Goal: Task Accomplishment & Management: Use online tool/utility

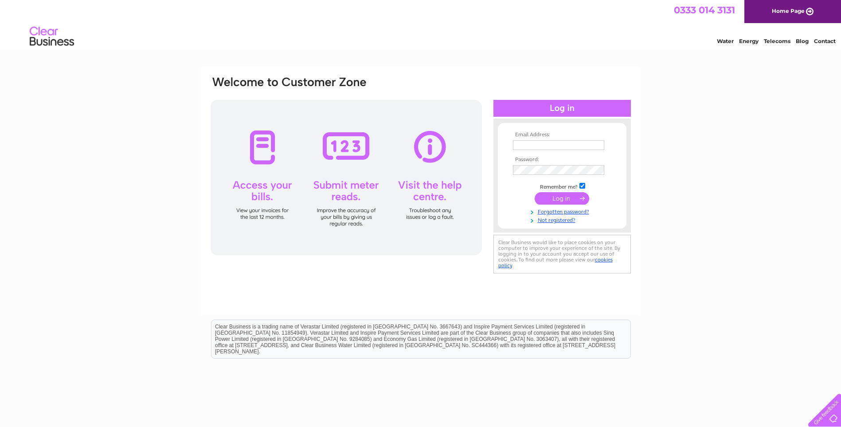
click at [540, 145] on input "text" at bounding box center [558, 145] width 91 height 10
type input "lynette@highlandsmokedsalmon.co.uk"
click at [535, 193] on input "submit" at bounding box center [562, 199] width 55 height 12
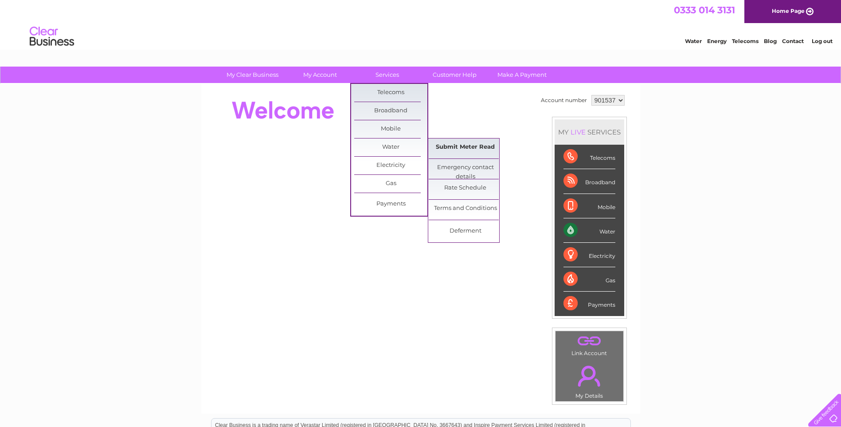
click at [470, 147] on link "Submit Meter Read" at bounding box center [465, 147] width 73 height 18
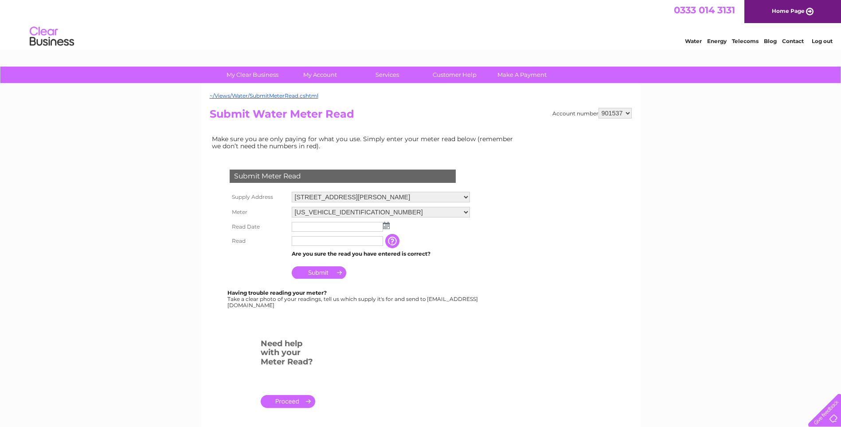
drag, startPoint x: 473, startPoint y: 213, endPoint x: 460, endPoint y: 219, distance: 14.3
click at [470, 213] on select "[US_VEHICLE_IDENTIFICATION_NUMBER] [US_VEHICLE_IDENTIFICATION_NUMBER]" at bounding box center [381, 212] width 178 height 11
select select "382206"
click at [292, 207] on select "06ELSTER12M042606 06ELSTER16M120904" at bounding box center [381, 213] width 178 height 12
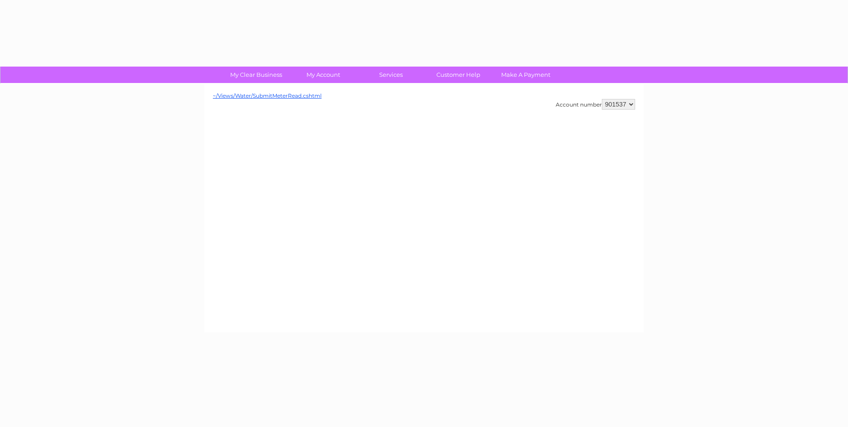
click at [384, 228] on div "~/Views/Water/SubmitMeterRead.cshtml Account number 901537" at bounding box center [423, 208] width 439 height 248
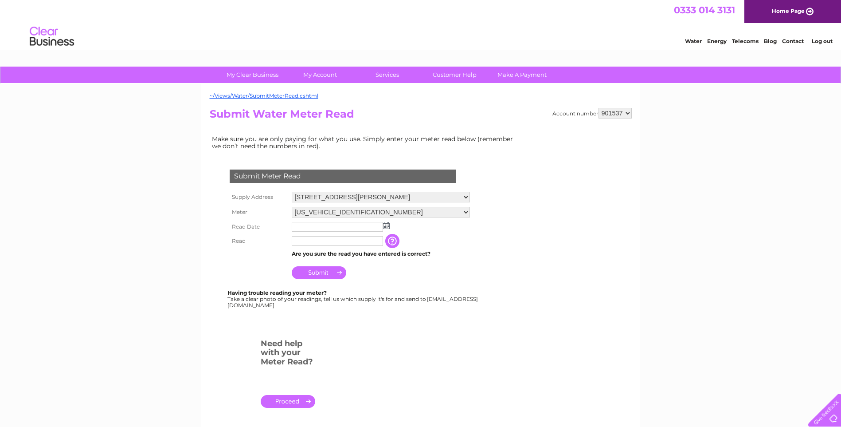
click at [385, 224] on img at bounding box center [386, 225] width 7 height 7
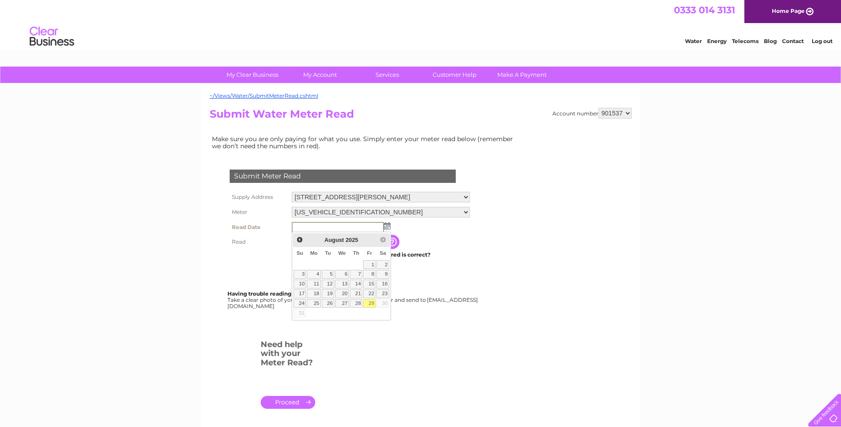
drag, startPoint x: 371, startPoint y: 304, endPoint x: 366, endPoint y: 299, distance: 6.6
click at [371, 304] on link "29" at bounding box center [369, 303] width 12 height 9
type input "2025/08/29"
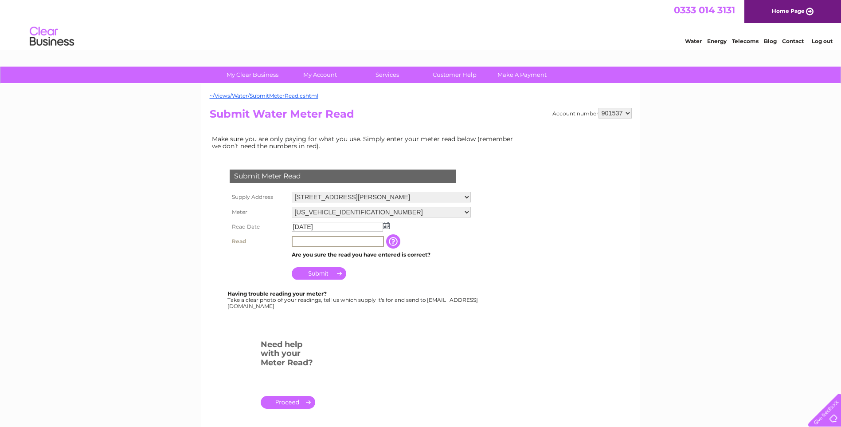
click at [322, 243] on input "text" at bounding box center [338, 241] width 92 height 11
type input "85978"
click at [320, 274] on input "Submit" at bounding box center [319, 273] width 55 height 12
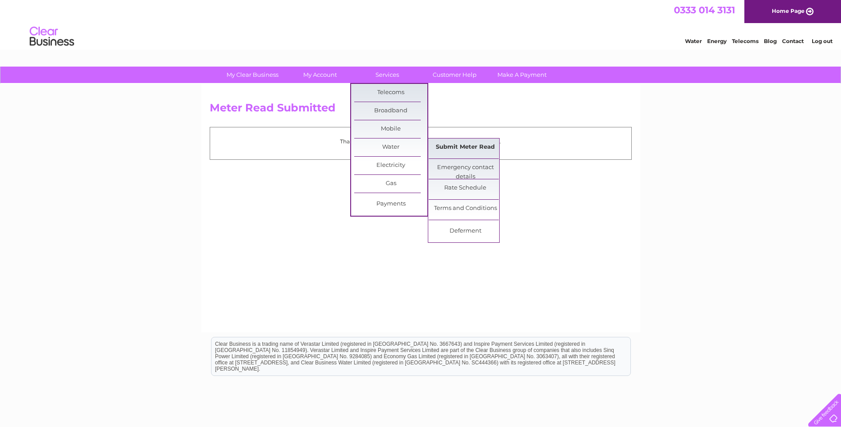
click at [463, 142] on link "Submit Meter Read" at bounding box center [465, 147] width 73 height 18
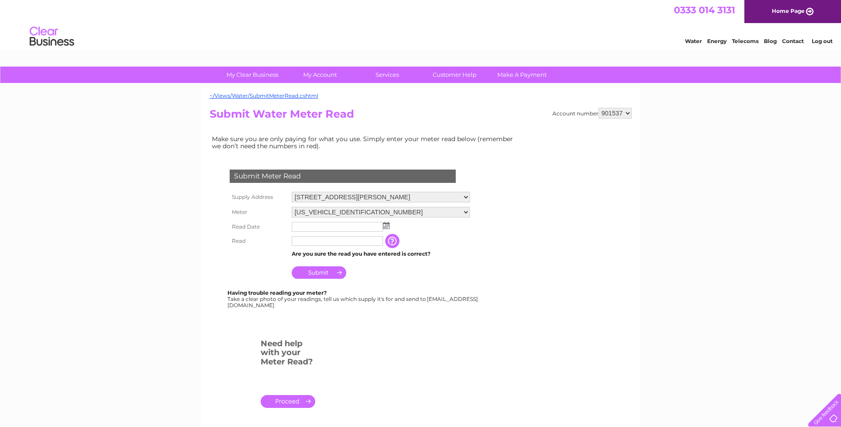
click at [387, 224] on img at bounding box center [386, 225] width 7 height 7
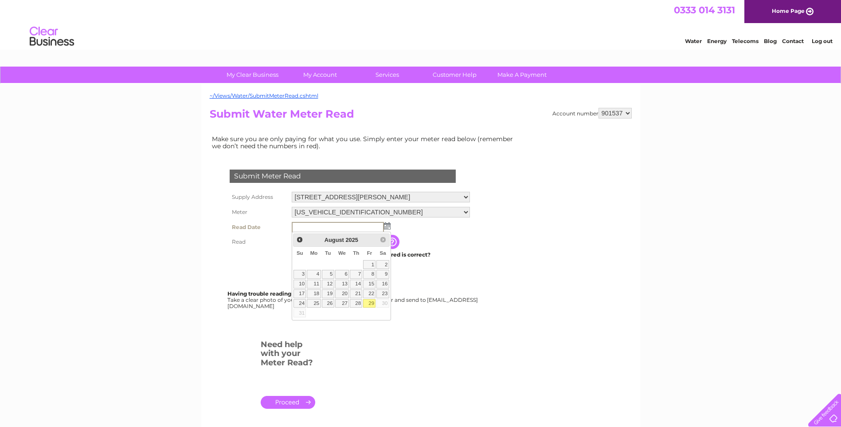
click at [373, 302] on link "29" at bounding box center [369, 303] width 12 height 9
type input "2025/08/29"
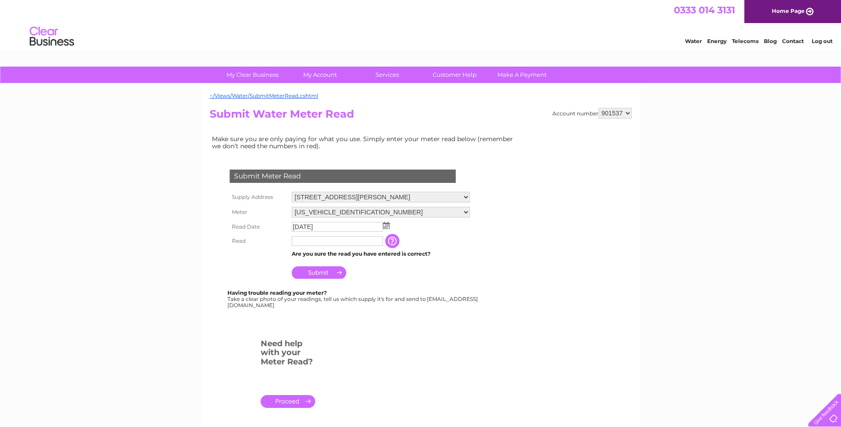
click at [345, 241] on input "text" at bounding box center [337, 241] width 91 height 10
type input "90950"
click at [331, 271] on input "Submit" at bounding box center [319, 272] width 55 height 12
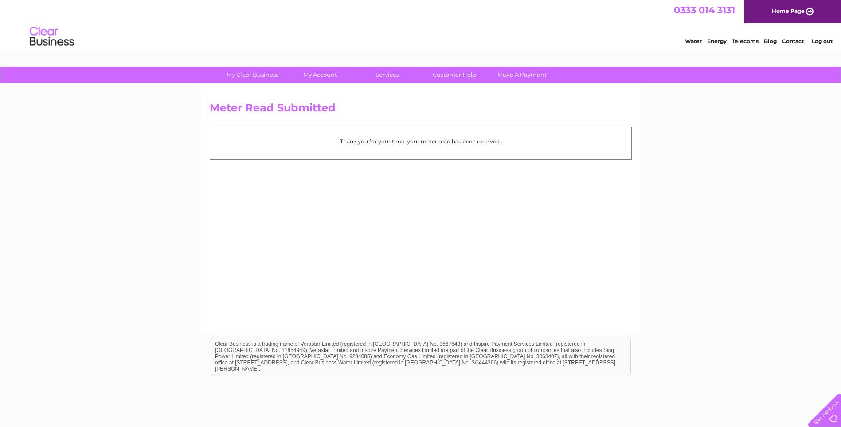
click at [823, 38] on link "Log out" at bounding box center [822, 41] width 21 height 7
